Goal: Transaction & Acquisition: Purchase product/service

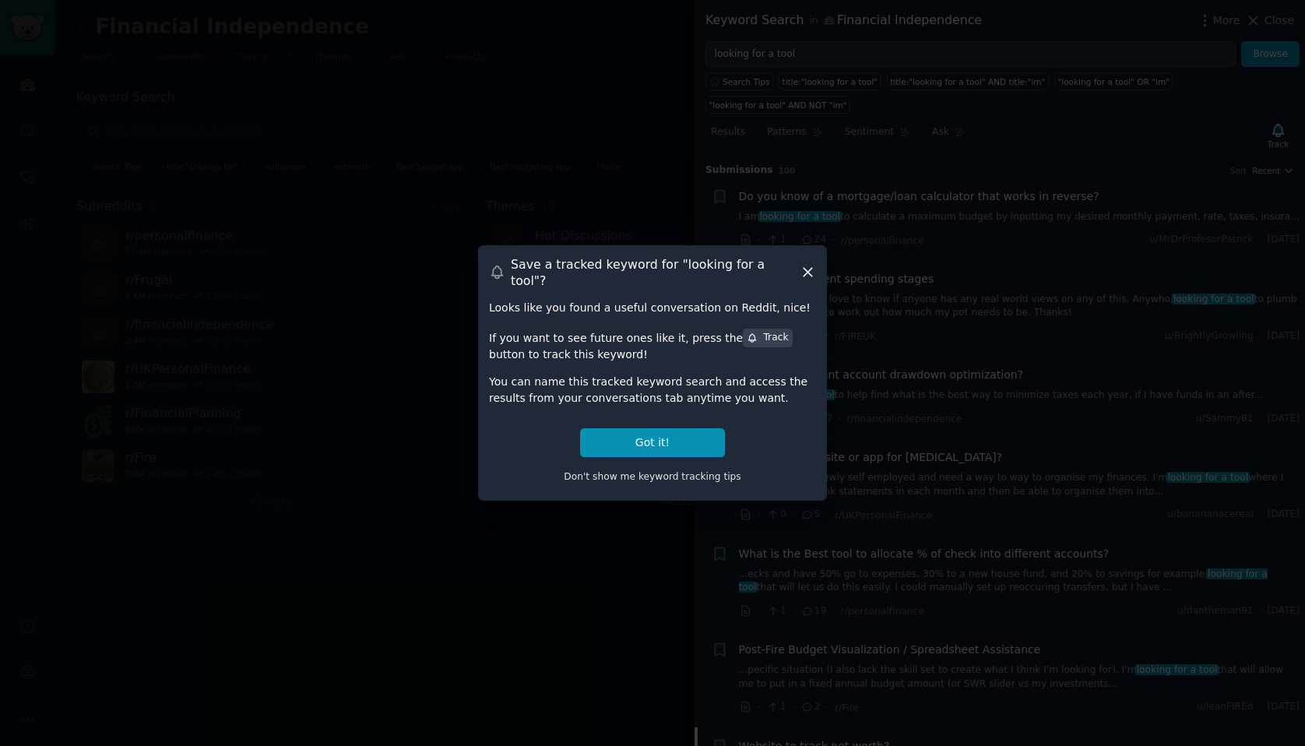
scroll to position [574, 0]
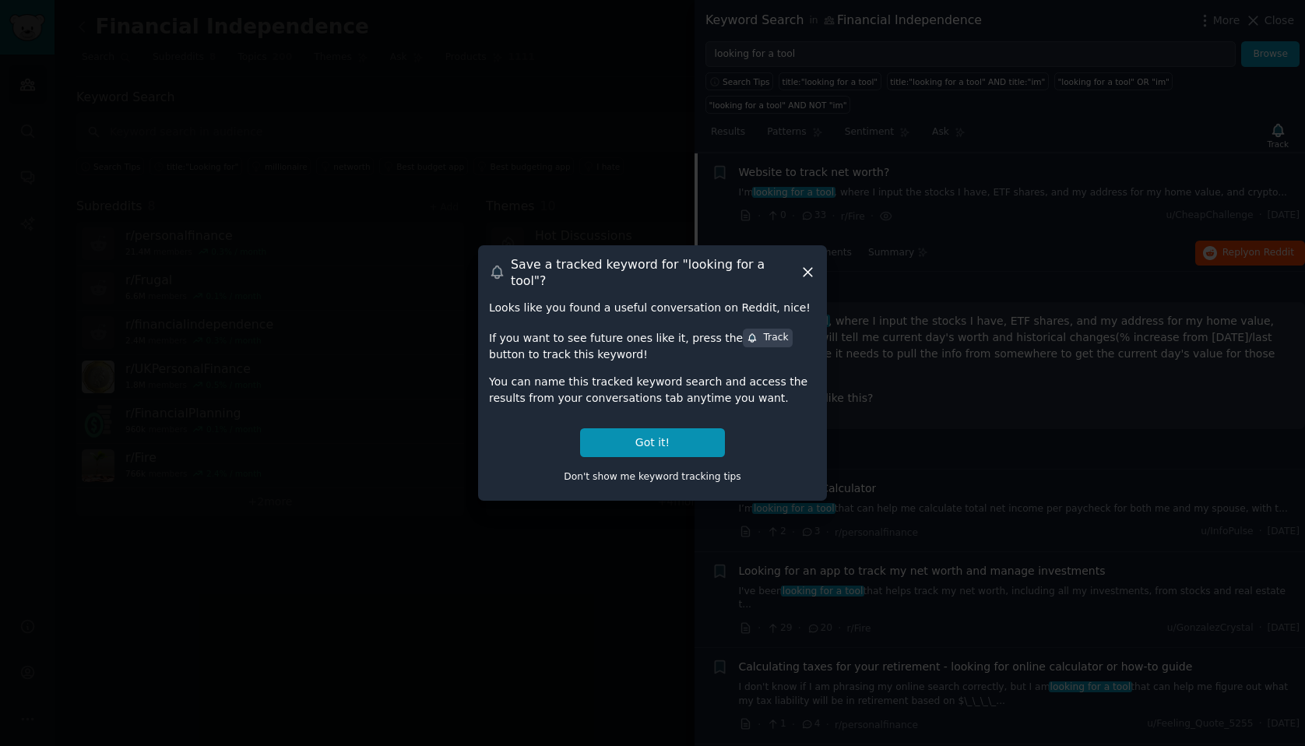
click at [641, 471] on span "Don't show me keyword tracking tips" at bounding box center [653, 476] width 178 height 11
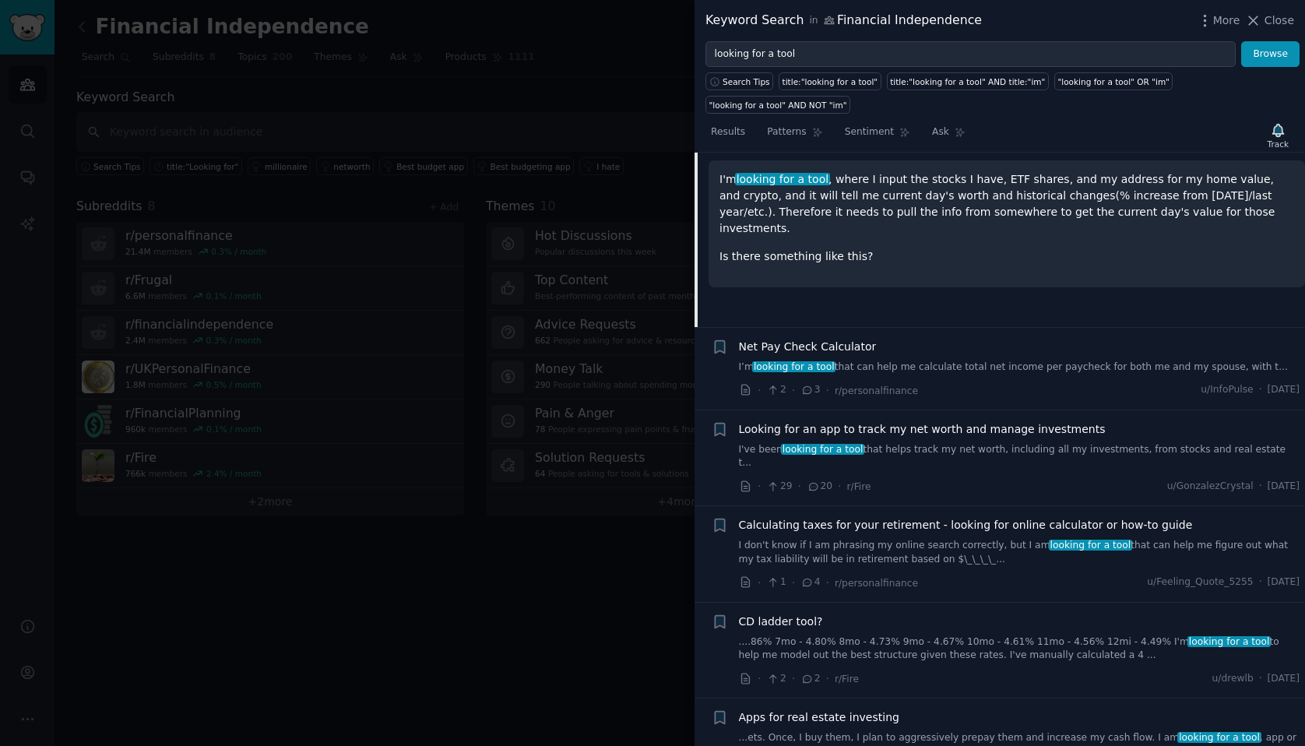
scroll to position [830, 0]
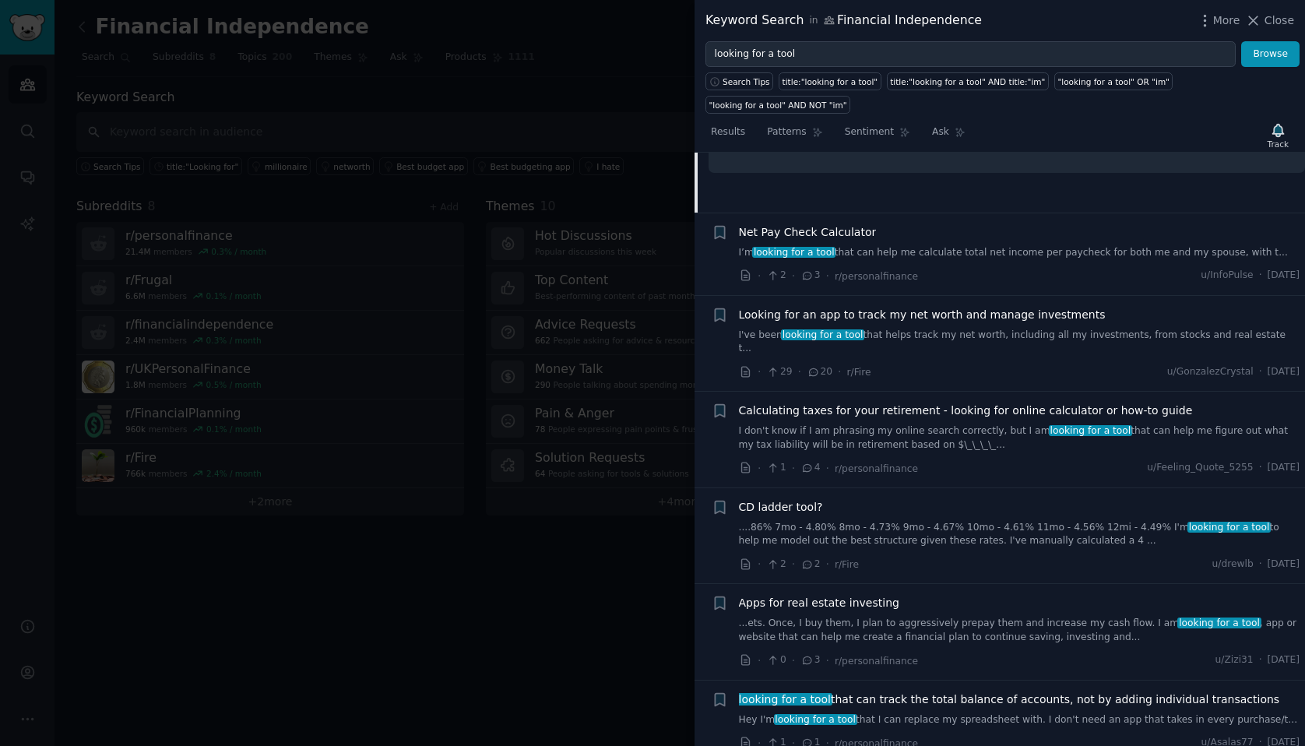
click at [635, 336] on div at bounding box center [652, 373] width 1305 height 746
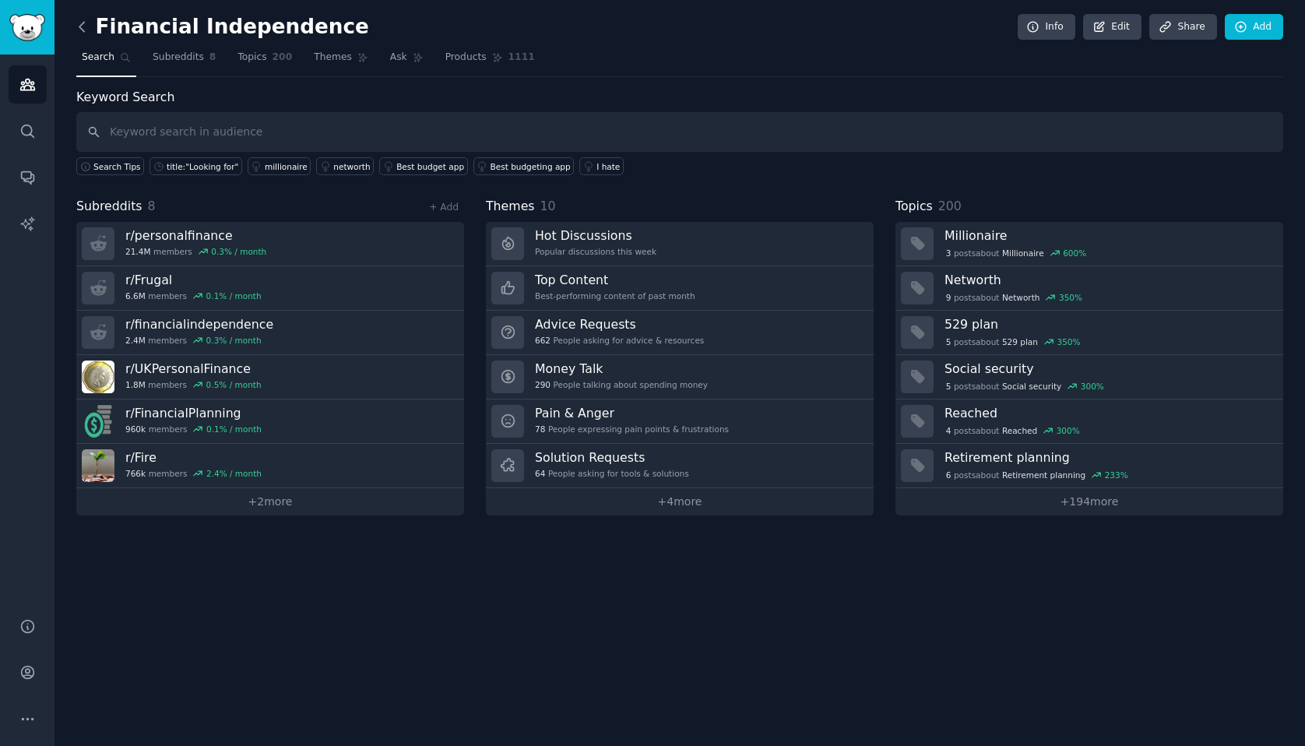
click at [86, 30] on icon at bounding box center [82, 27] width 16 height 16
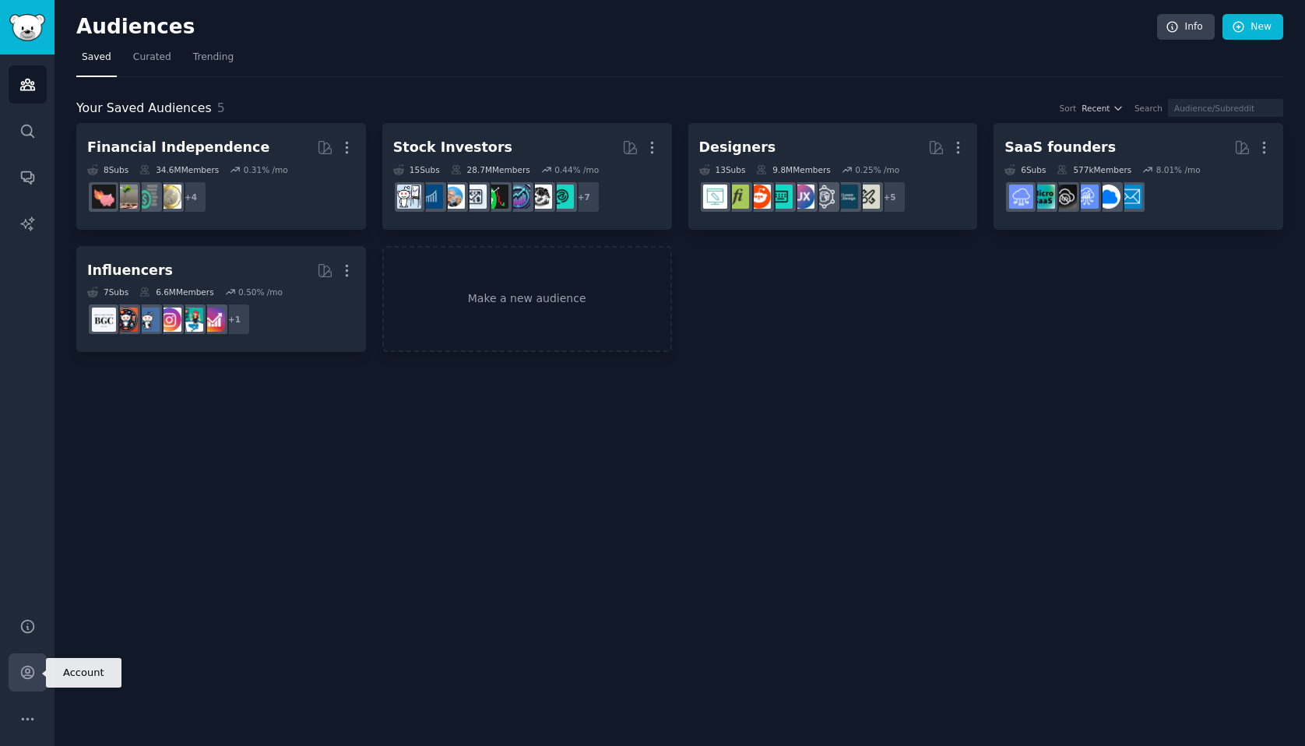
click at [32, 680] on icon "Sidebar" at bounding box center [27, 672] width 16 height 16
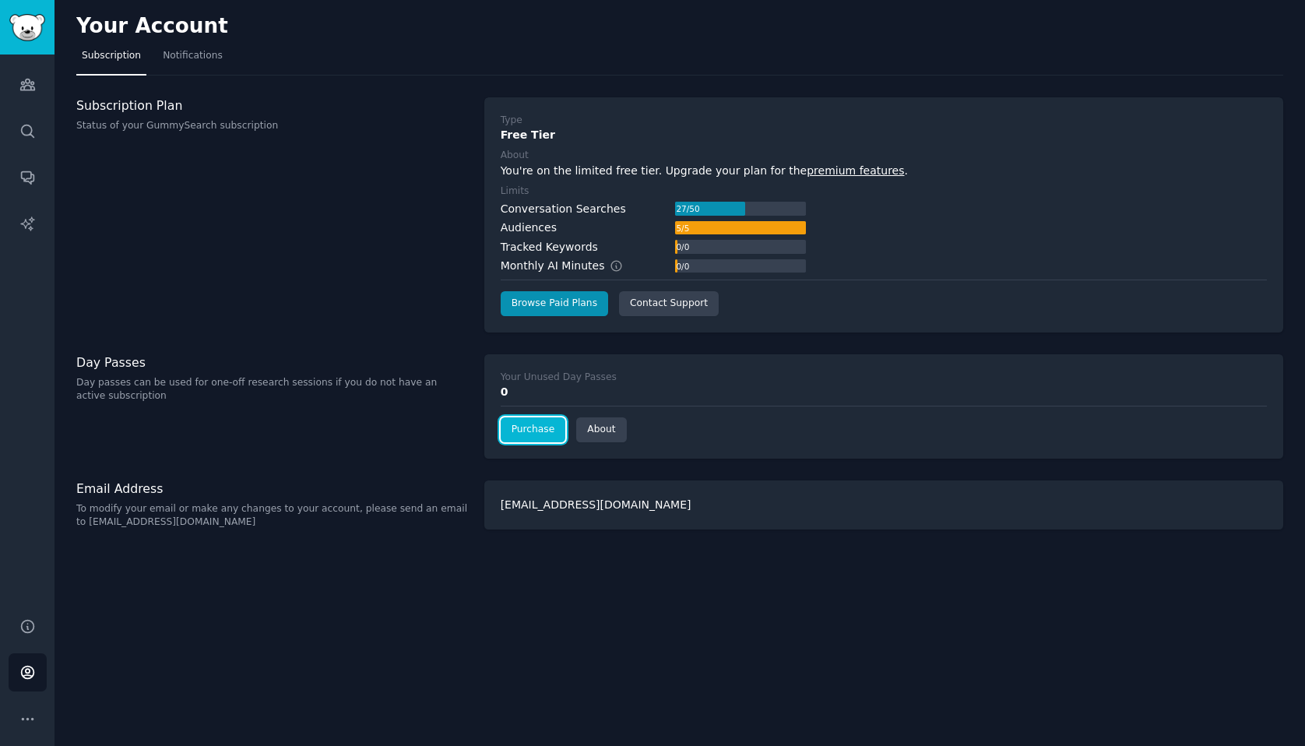
click at [529, 426] on link "Purchase" at bounding box center [533, 429] width 65 height 25
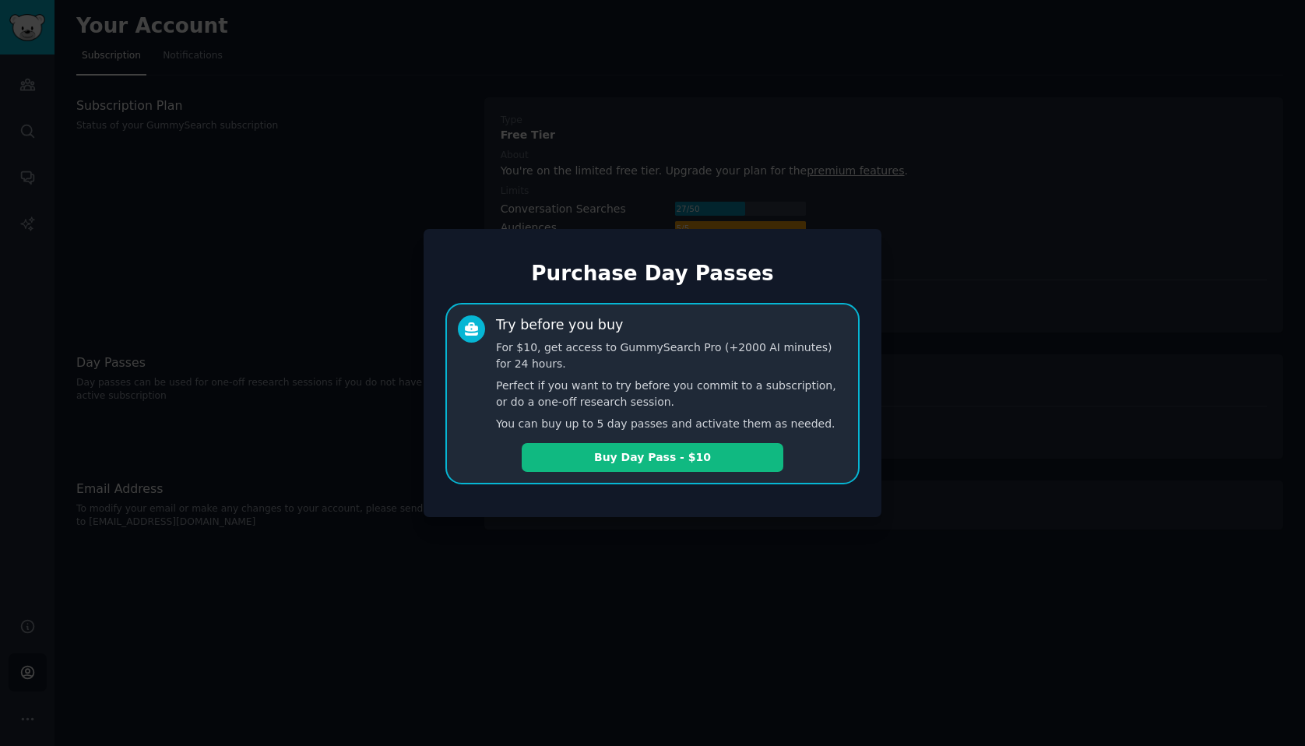
click at [243, 322] on div at bounding box center [652, 373] width 1305 height 746
